Goal: Information Seeking & Learning: Learn about a topic

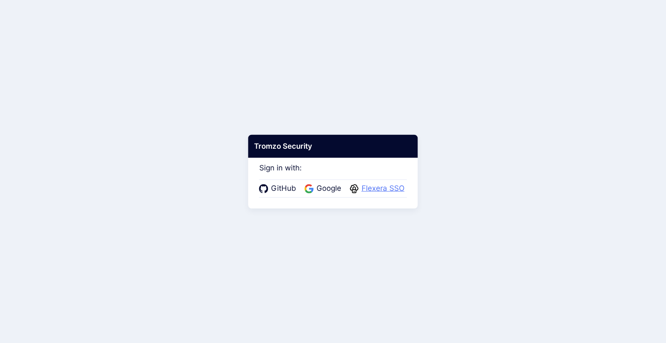
click at [396, 186] on span "Flexera SSO" at bounding box center [383, 188] width 48 height 11
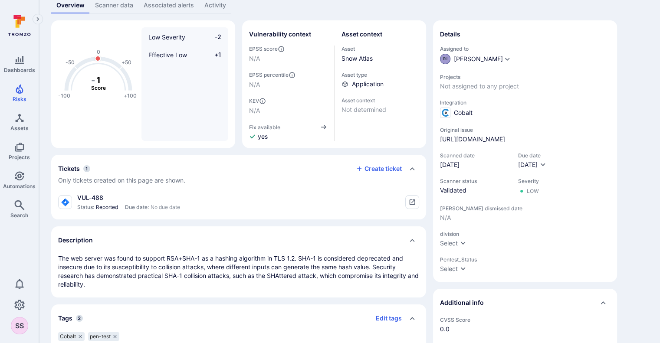
scroll to position [59, 0]
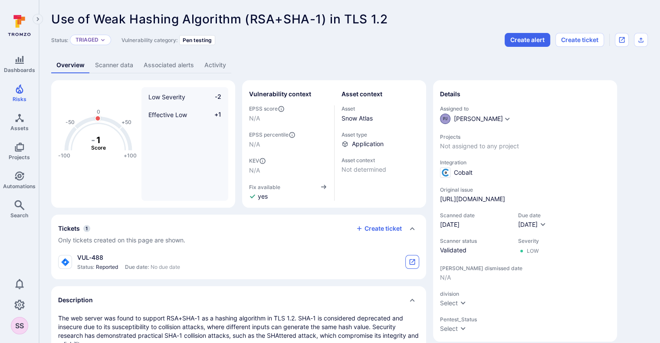
click at [408, 261] on button "tickets card" at bounding box center [412, 262] width 14 height 14
click at [258, 19] on span "Use of Weak Hashing Algorithm (RSA+SHA-1) in TLS 1.2" at bounding box center [219, 19] width 336 height 15
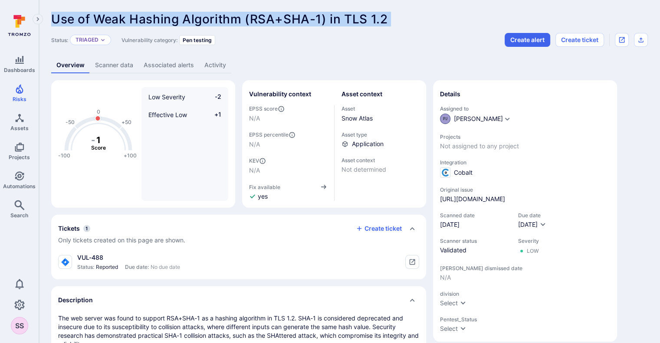
click at [258, 19] on span "Use of Weak Hashing Algorithm (RSA+SHA-1) in TLS 1.2" at bounding box center [219, 19] width 336 height 15
copy span "Use of Weak Hashing Algorithm (RSA+SHA-1) in TLS 1.2 ... Show more"
